Goal: Information Seeking & Learning: Learn about a topic

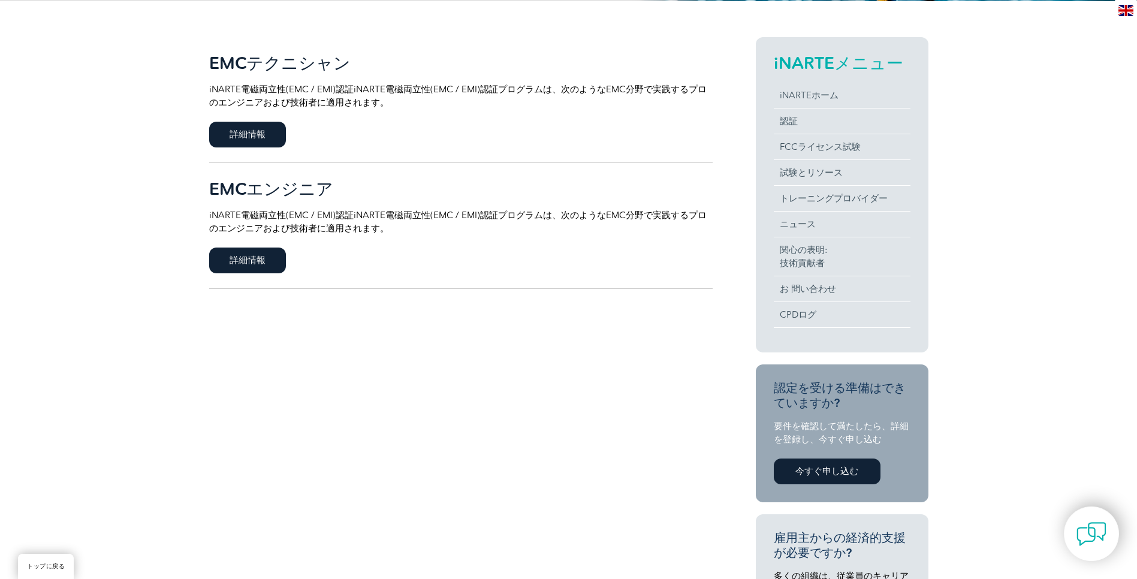
scroll to position [240, 0]
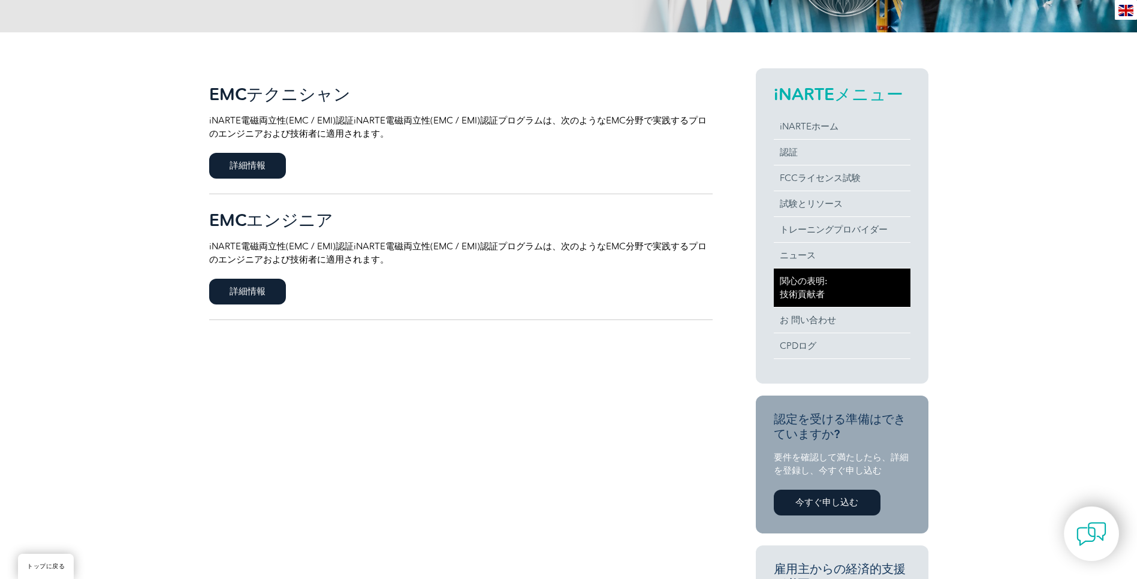
click at [832, 290] on link "関心の表明: 技術貢献者" at bounding box center [842, 288] width 137 height 38
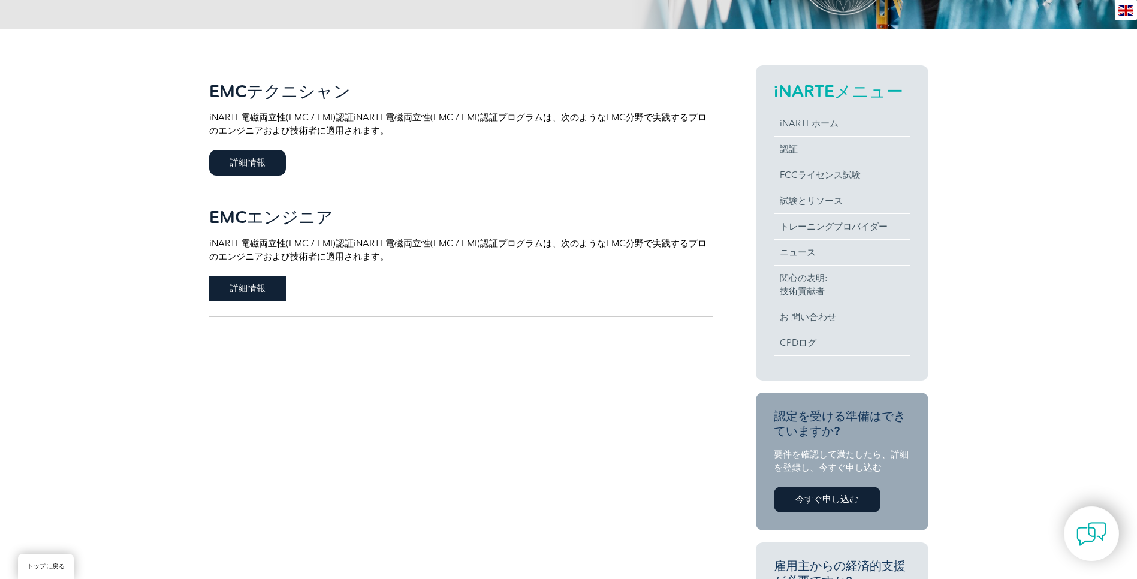
click at [263, 297] on span "詳細情報" at bounding box center [247, 289] width 77 height 26
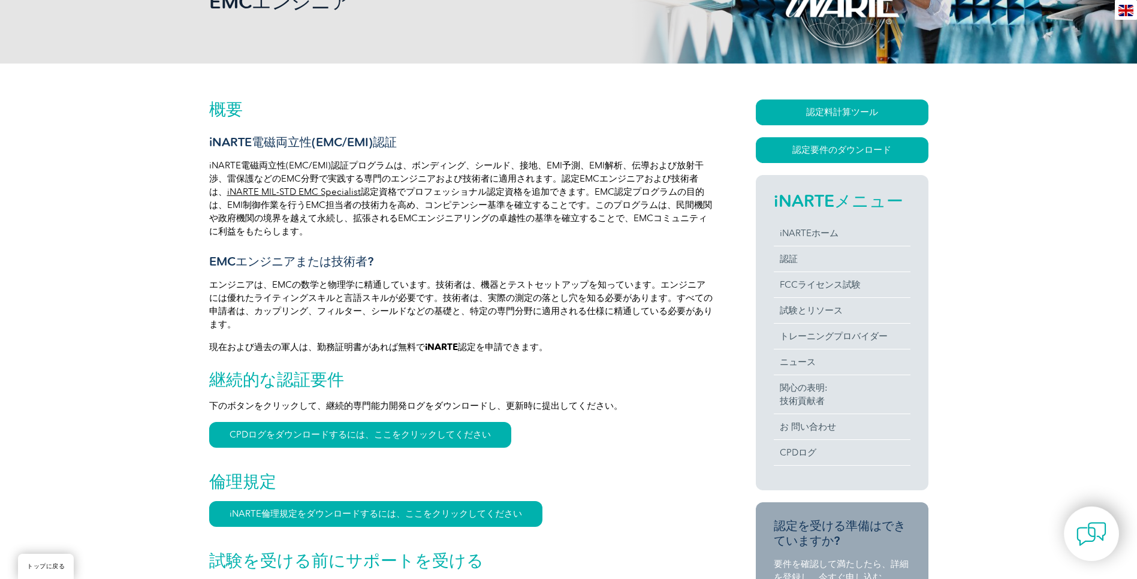
scroll to position [240, 0]
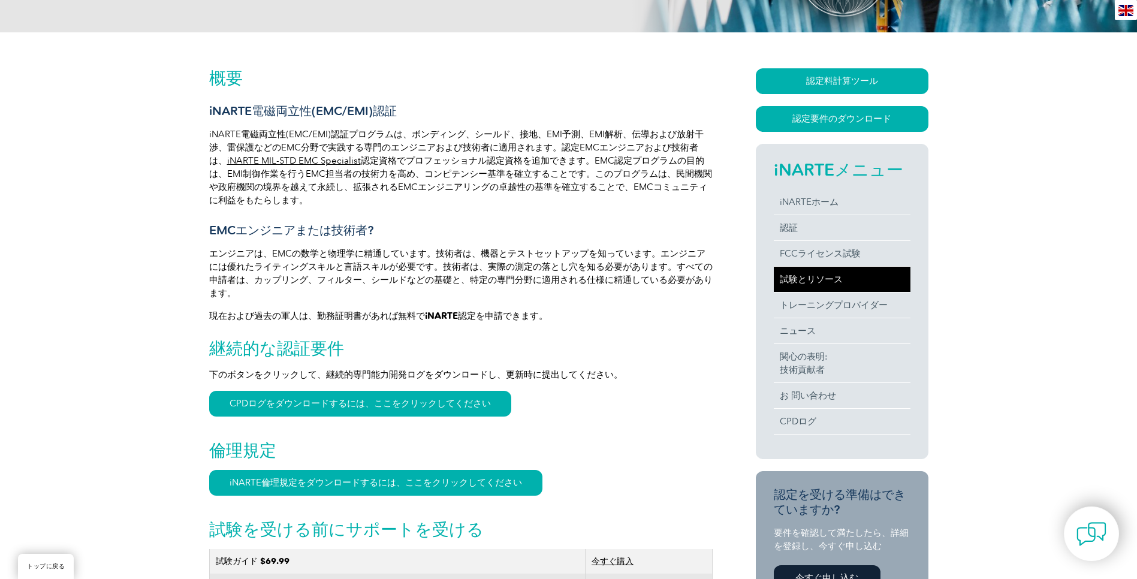
click at [807, 282] on link "試験とリソース" at bounding box center [842, 279] width 137 height 25
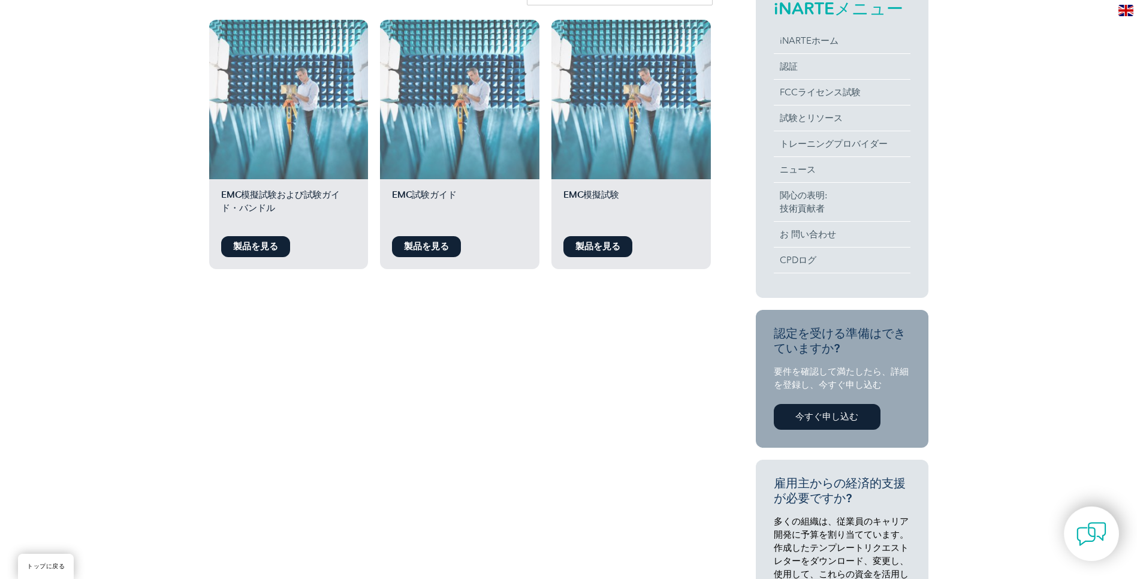
scroll to position [360, 0]
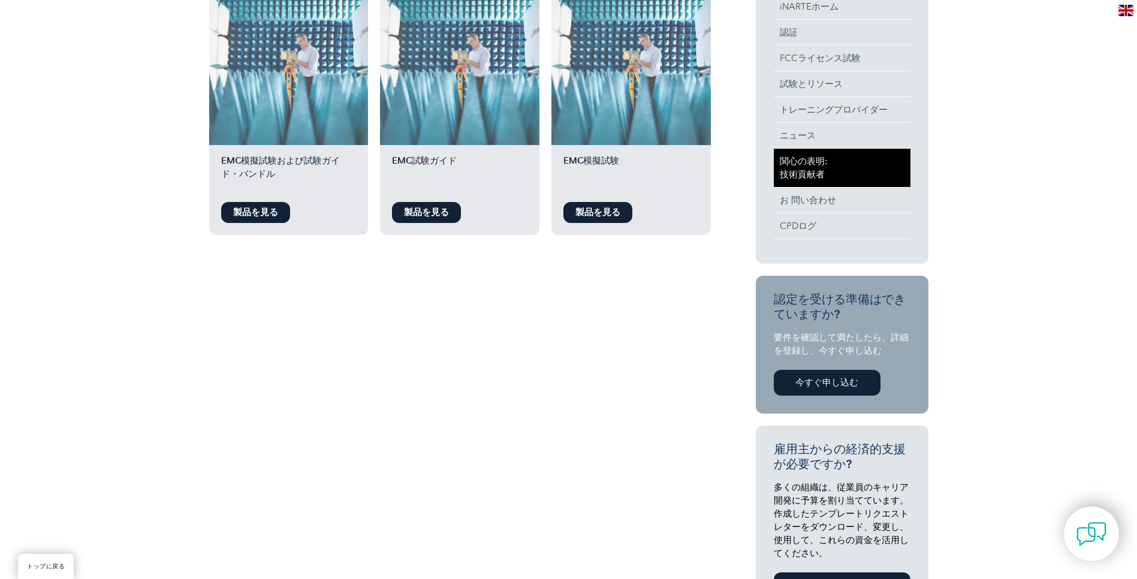
click at [793, 170] on link "関心の表明: 技術貢献者" at bounding box center [842, 168] width 137 height 38
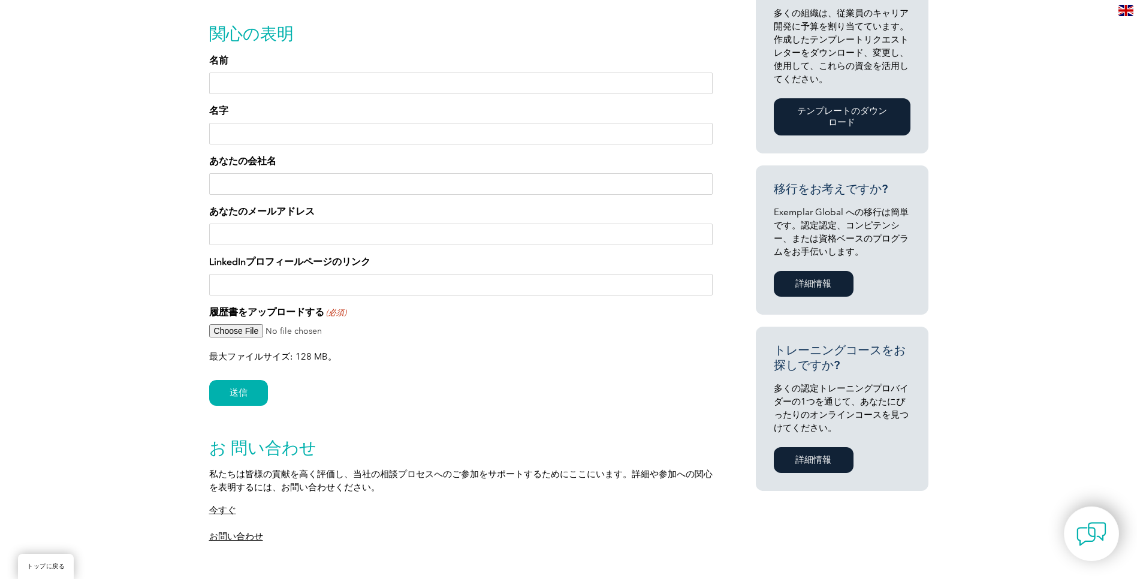
scroll to position [599, 0]
